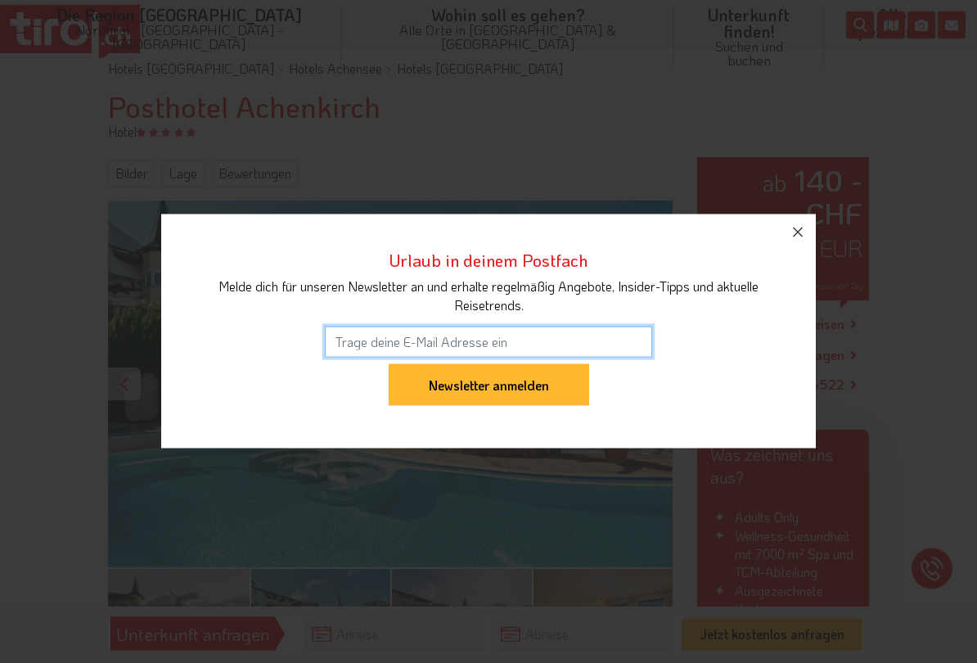
scroll to position [138, 0]
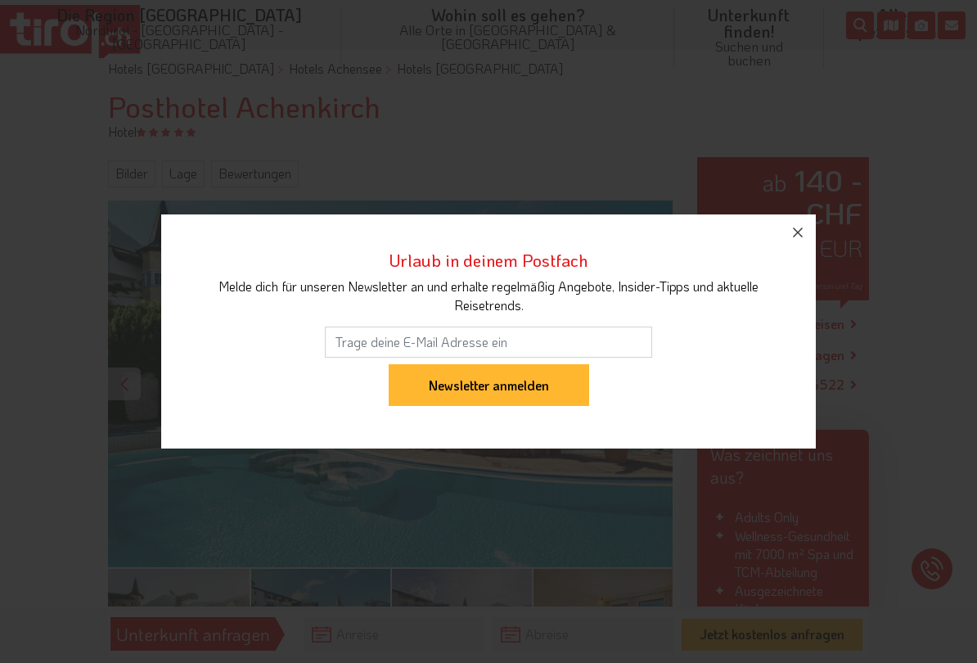
click at [803, 238] on icon "button" at bounding box center [798, 233] width 20 height 20
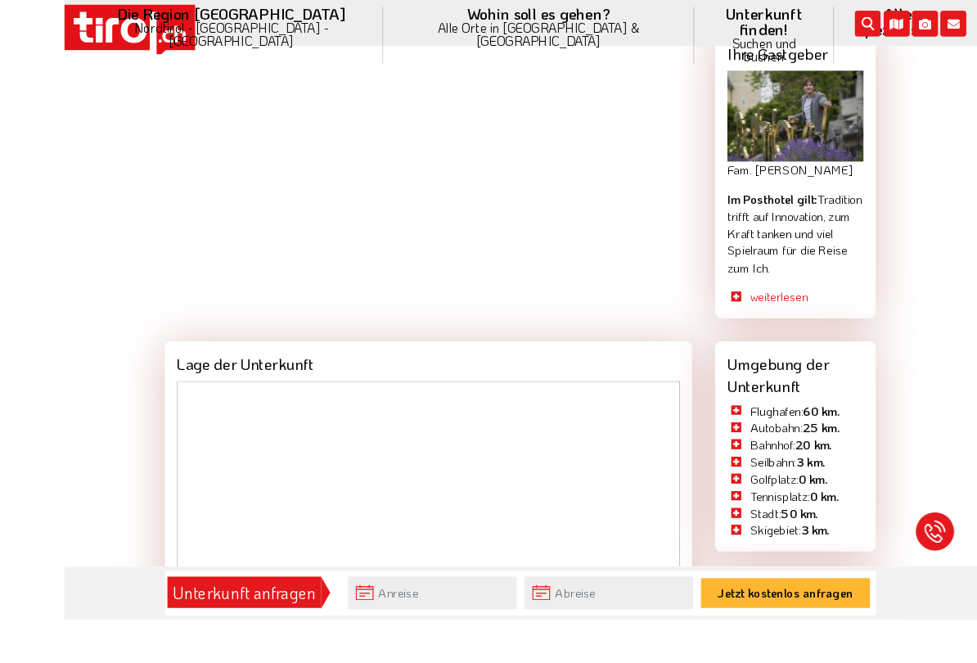
scroll to position [1769, 0]
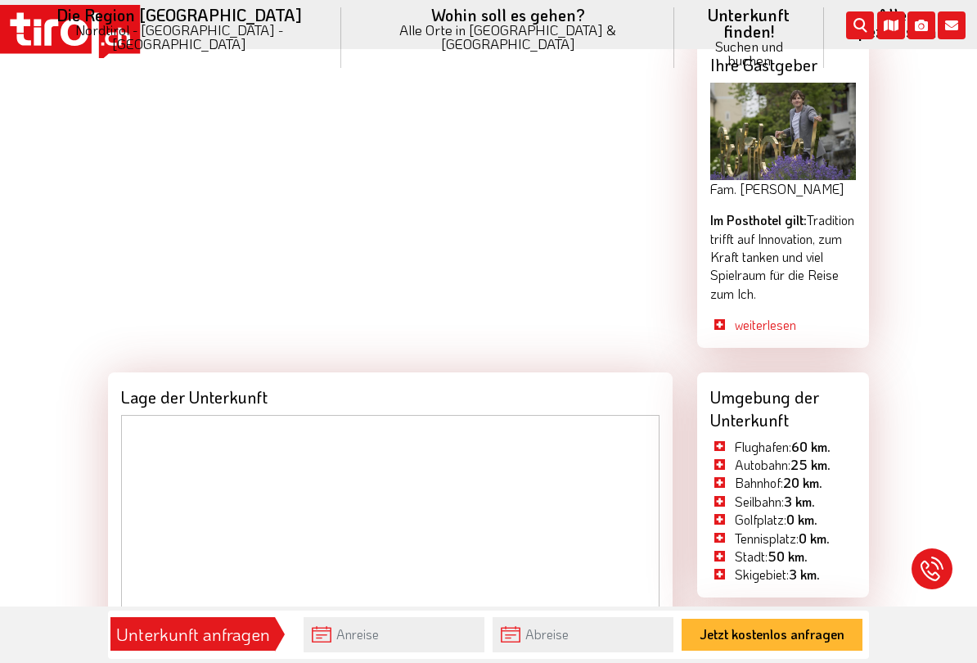
click at [398, 11] on li "Wohin soll es gehen? Alle Orte in Tirol & Südtirol Alle Orte Orte in Tirol/Nord…" at bounding box center [507, 37] width 333 height 75
click at [462, 184] on link "Orte in [GEOGRAPHIC_DATA]" at bounding box center [507, 201] width 331 height 34
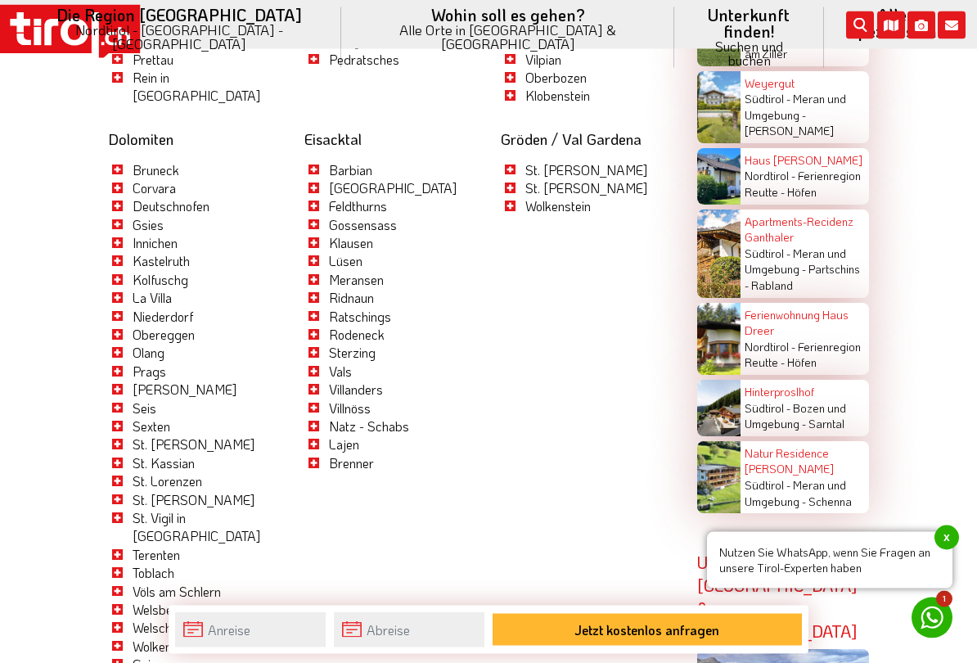
scroll to position [3635, 0]
click at [284, 510] on div "Dolomiten Bruneck Corvara Deutschnofen Gsies Innichen Kastelruth Kolfuschg La V…" at bounding box center [194, 522] width 196 height 807
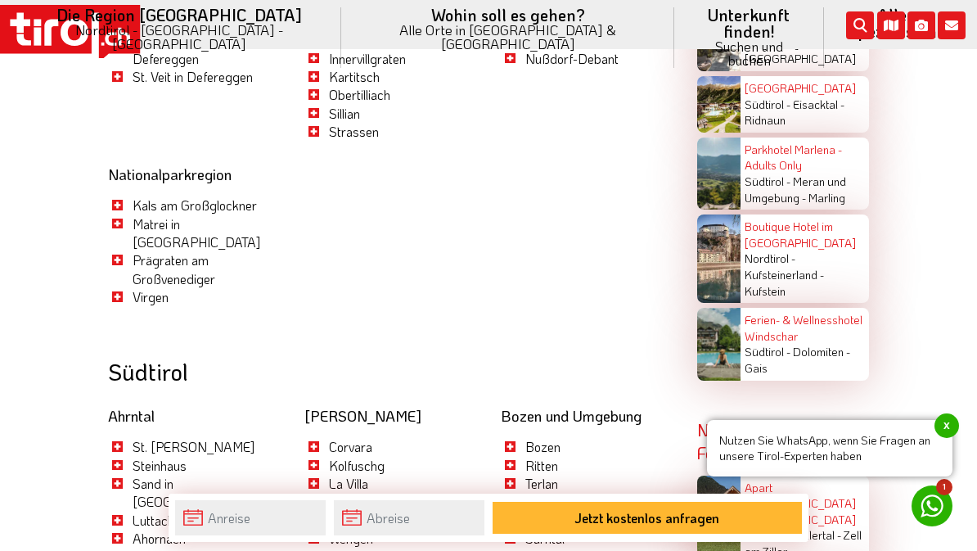
scroll to position [3025, 0]
click at [239, 14] on li "Die Region Tirol Nordtirol - Südtirol - Osttirol Tirol/Nordtirol Tirol/Nordtiro…" at bounding box center [178, 37] width 325 height 75
click at [404, 233] on link "Lechtal" at bounding box center [501, 250] width 321 height 34
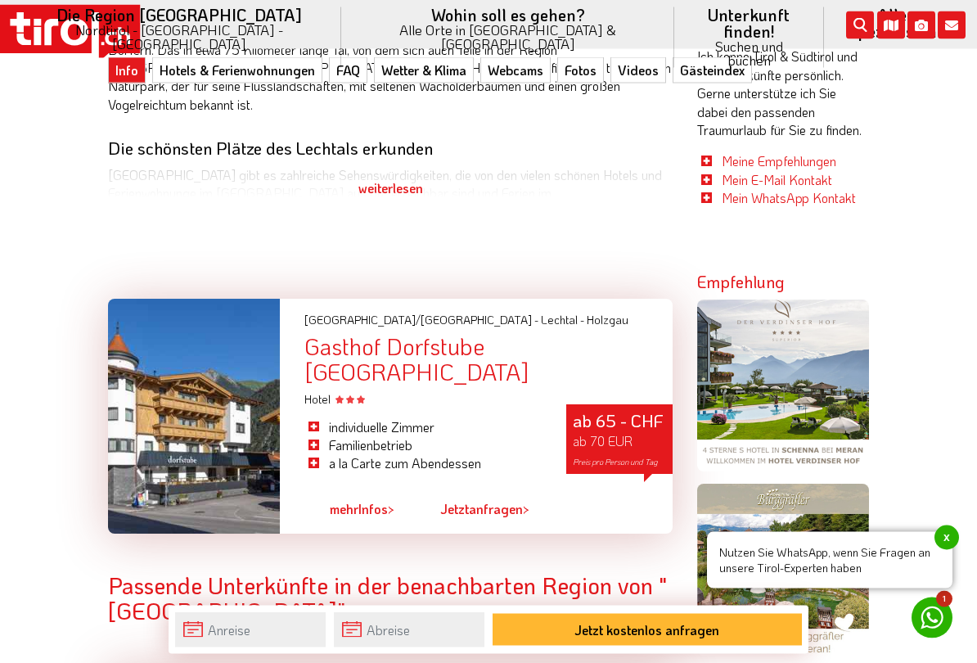
scroll to position [991, 0]
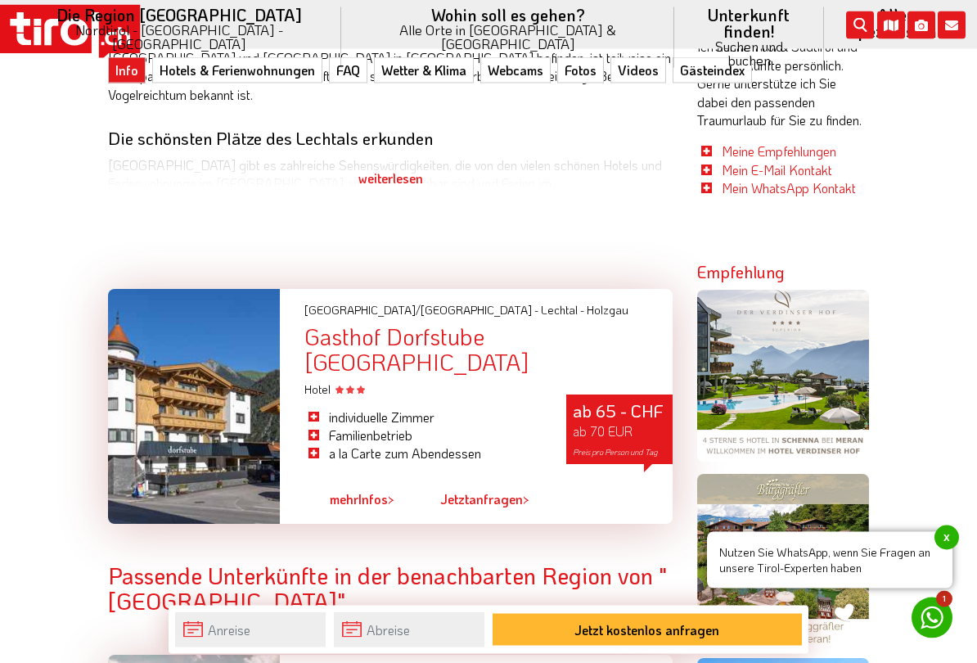
click at [942, 537] on span "x" at bounding box center [946, 537] width 25 height 25
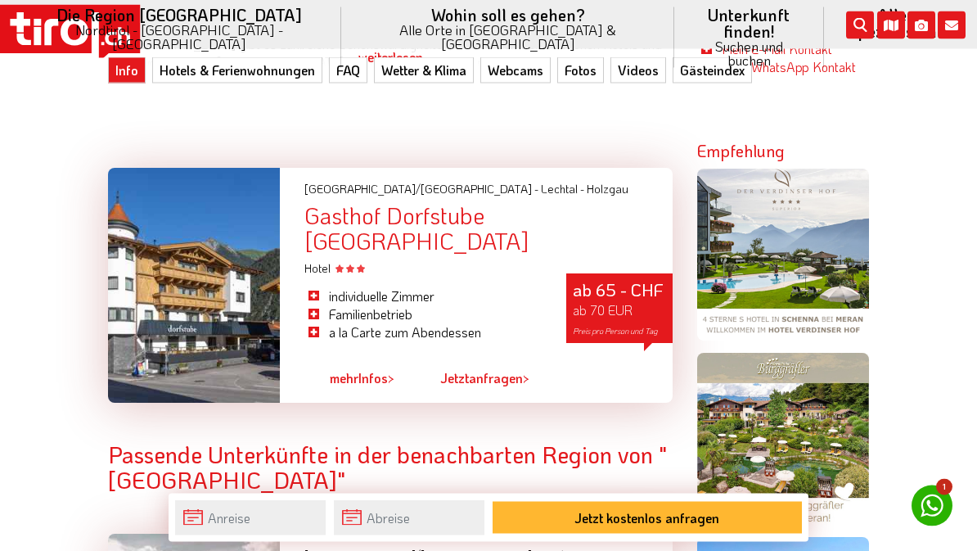
scroll to position [992, 0]
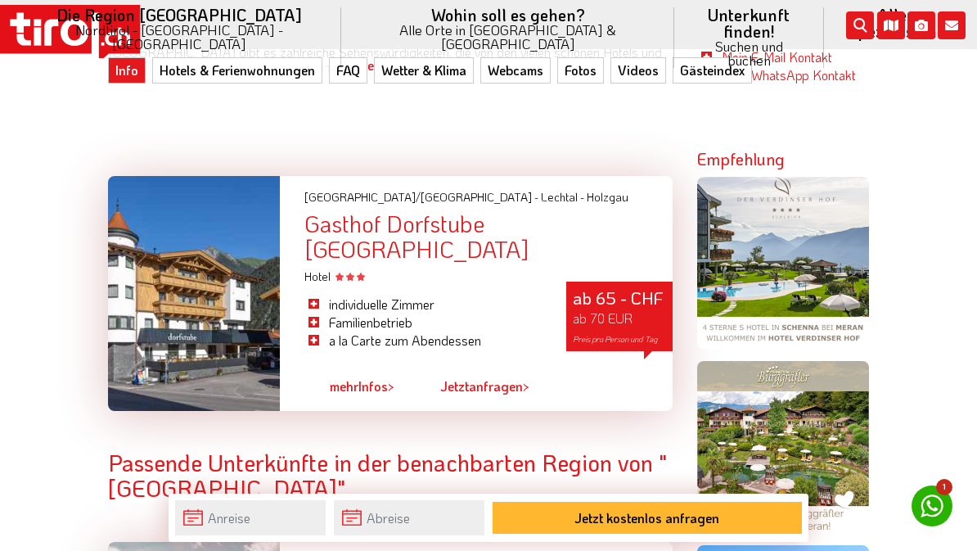
click at [384, 367] on link "mehr Infos >" at bounding box center [362, 386] width 65 height 38
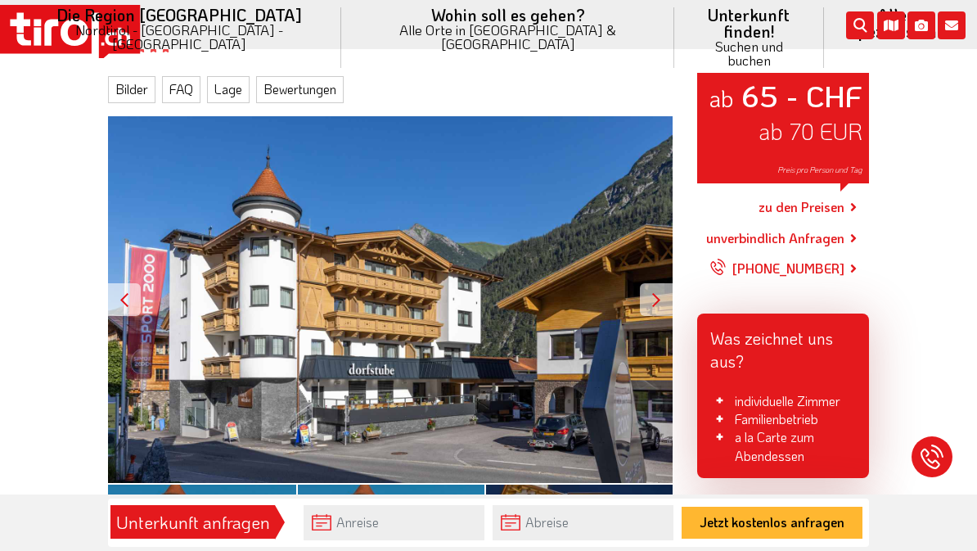
scroll to position [219, 0]
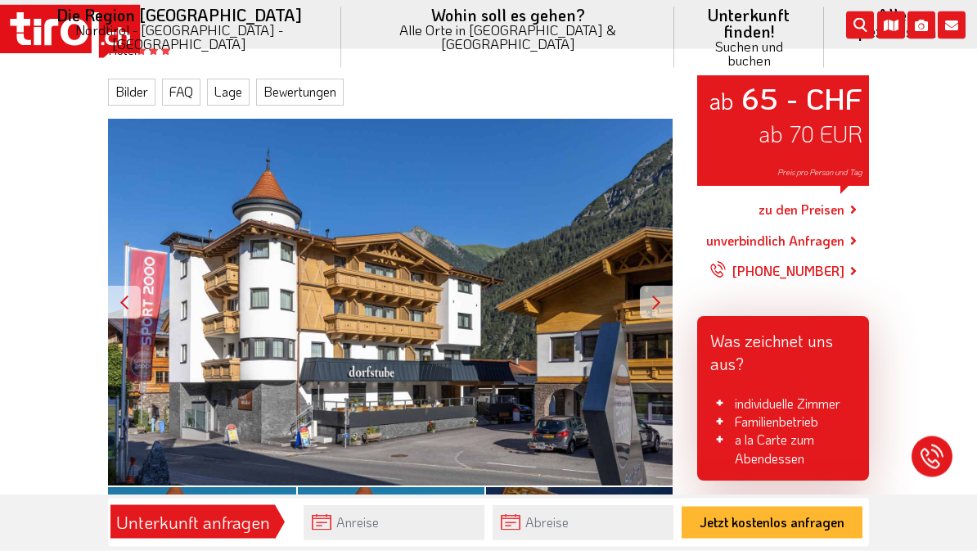
click at [834, 201] on link "zu den Preisen" at bounding box center [801, 210] width 86 height 41
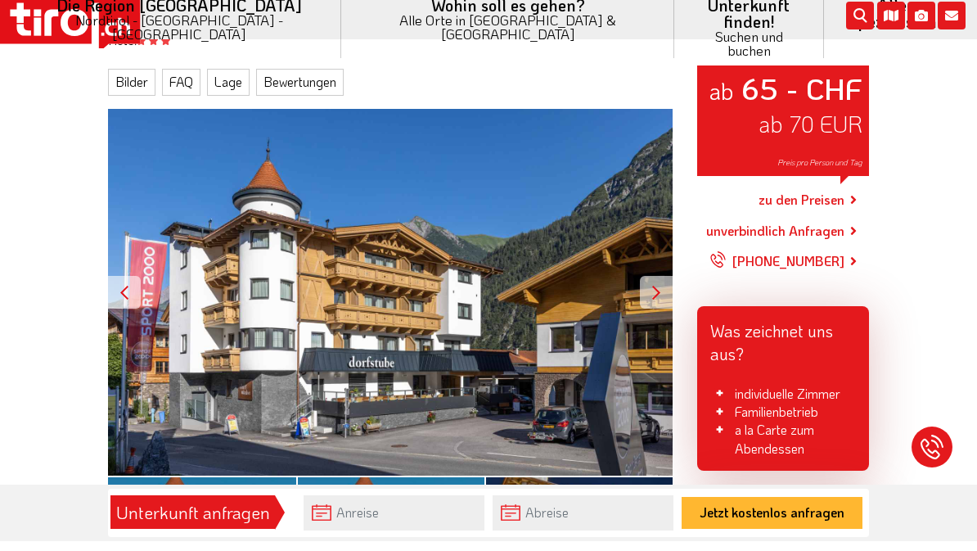
scroll to position [230, 0]
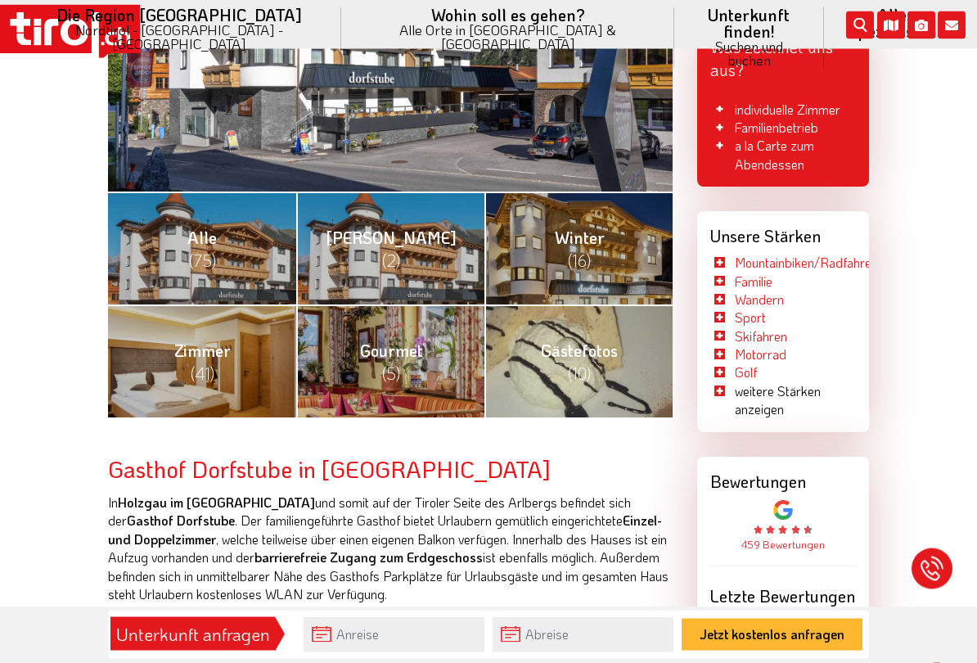
click at [446, 262] on link "[PERSON_NAME] (2)" at bounding box center [390, 248] width 188 height 113
click at [404, 374] on link "Gourmet (5)" at bounding box center [390, 360] width 188 height 113
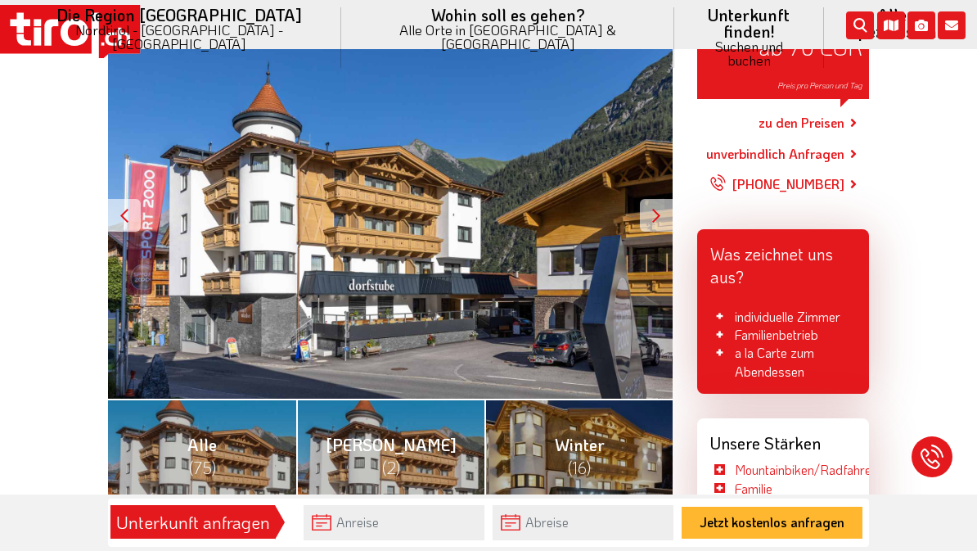
scroll to position [306, 0]
